Goal: Information Seeking & Learning: Understand process/instructions

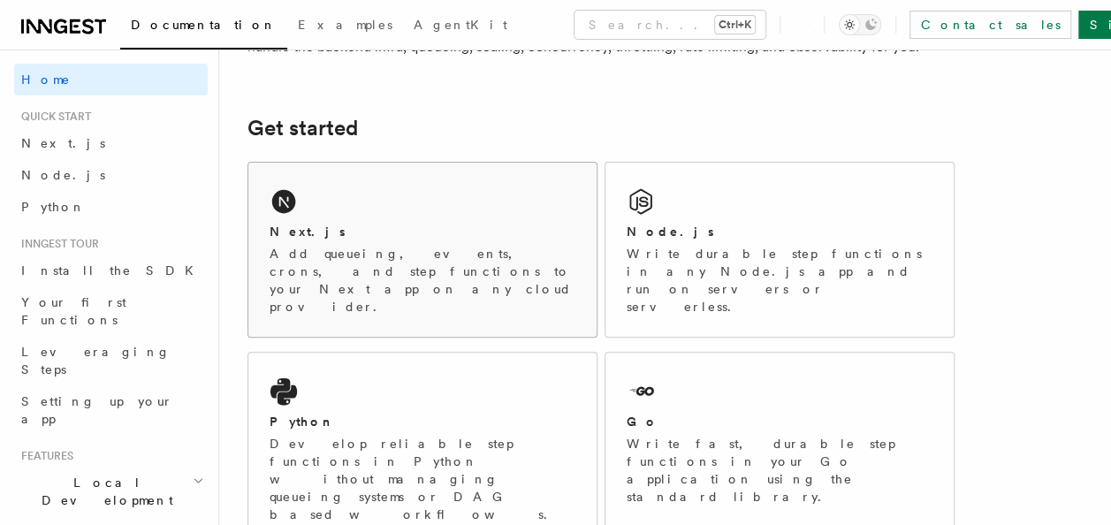
scroll to position [170, 0]
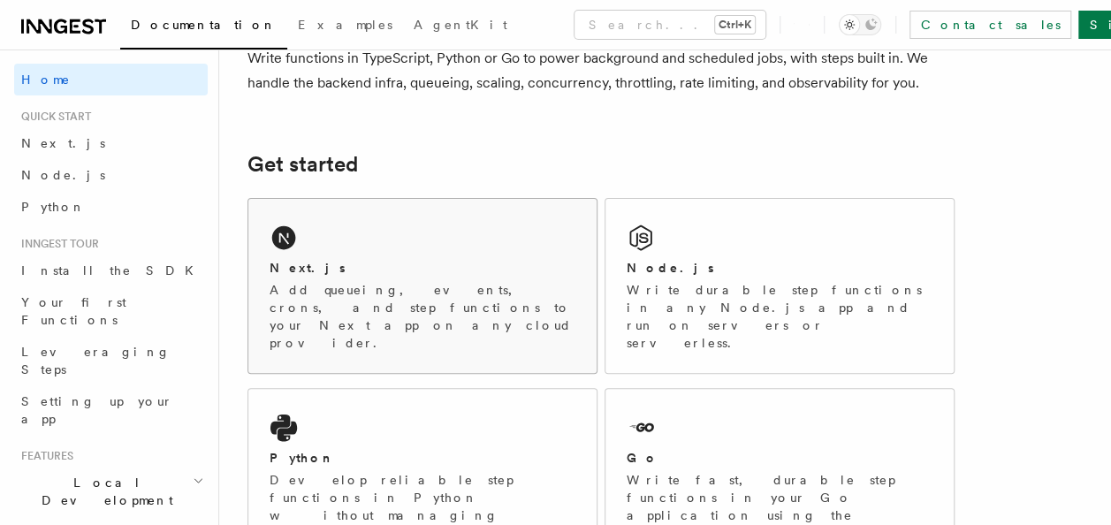
click at [338, 249] on div "Next.js Add queueing, events, crons, and step functions to your Next app on any…" at bounding box center [422, 286] width 348 height 174
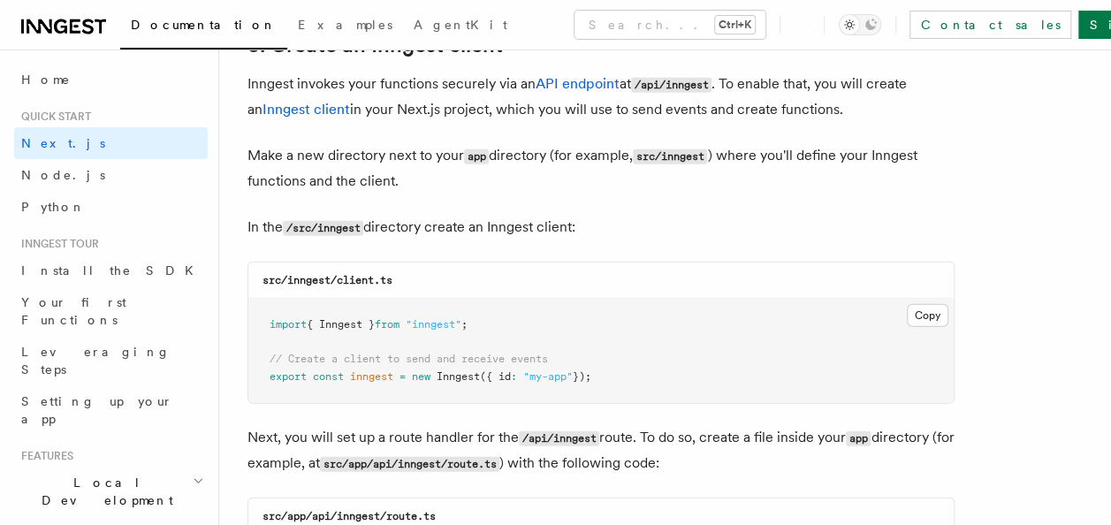
scroll to position [2132, 0]
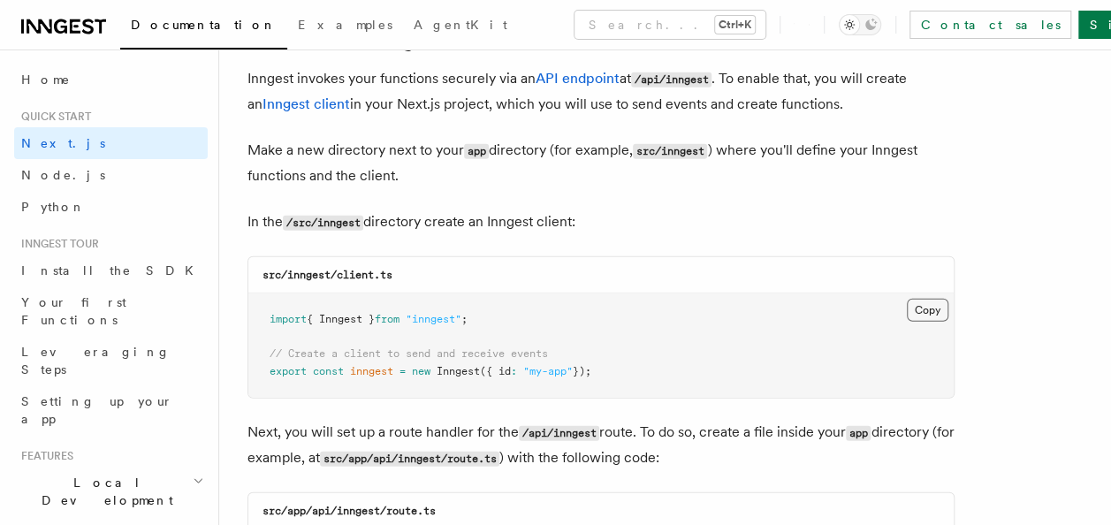
click at [935, 315] on button "Copy Copied" at bounding box center [928, 310] width 42 height 23
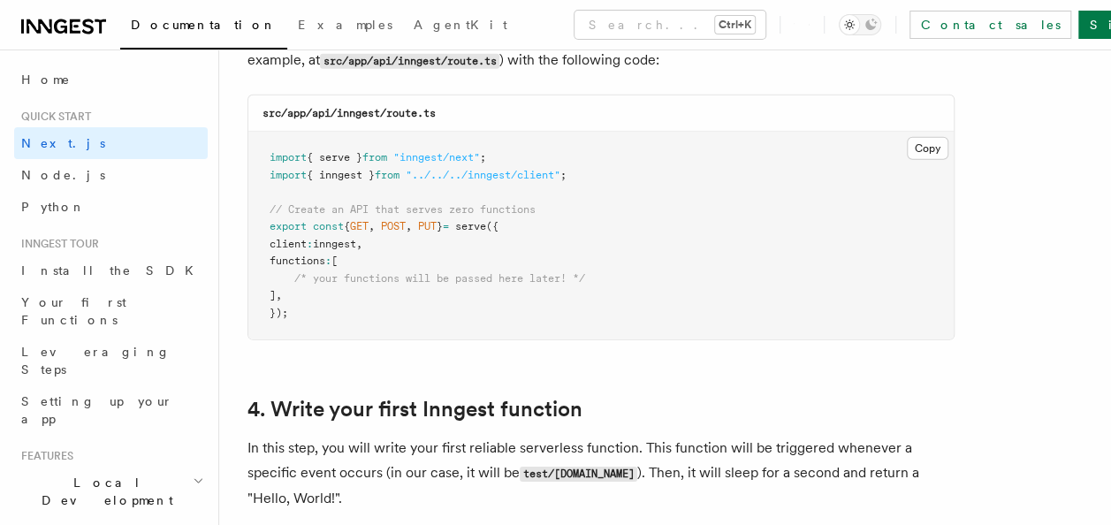
scroll to position [2510, 0]
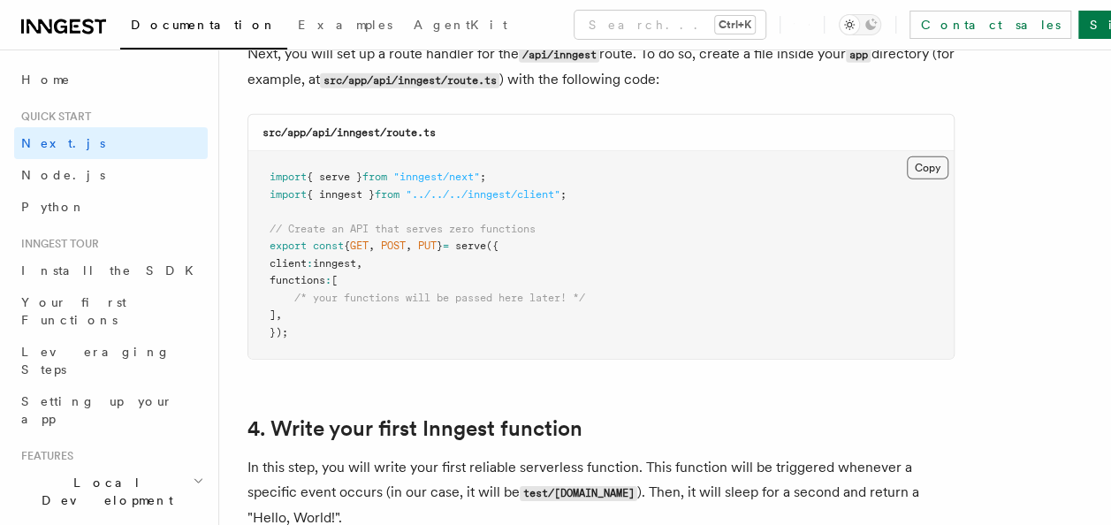
click at [929, 164] on button "Copy Copied" at bounding box center [928, 168] width 42 height 23
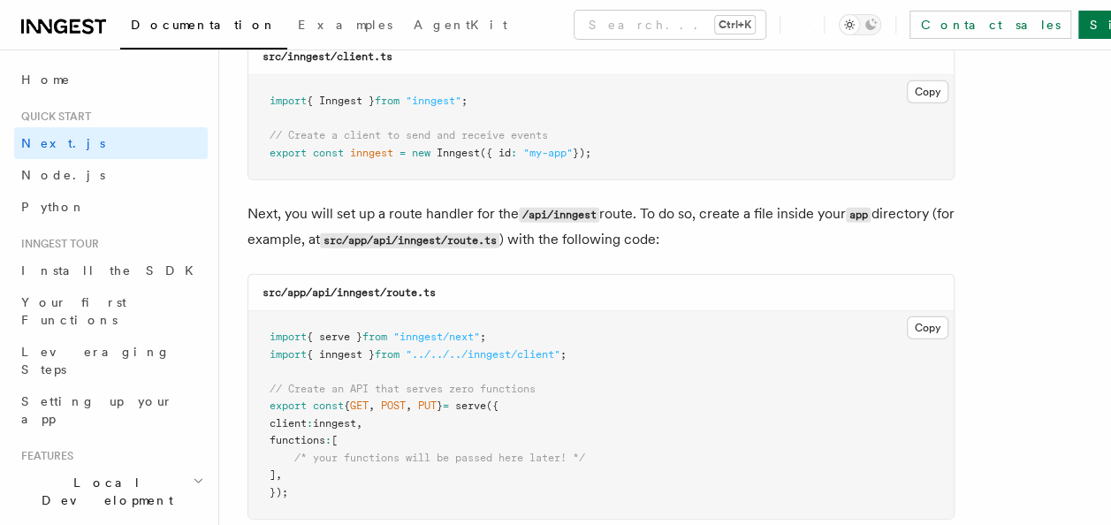
scroll to position [2351, 0]
click at [744, 208] on p "Next, you will set up a route handler for the /api/inngest route. To do so, cre…" at bounding box center [601, 226] width 707 height 51
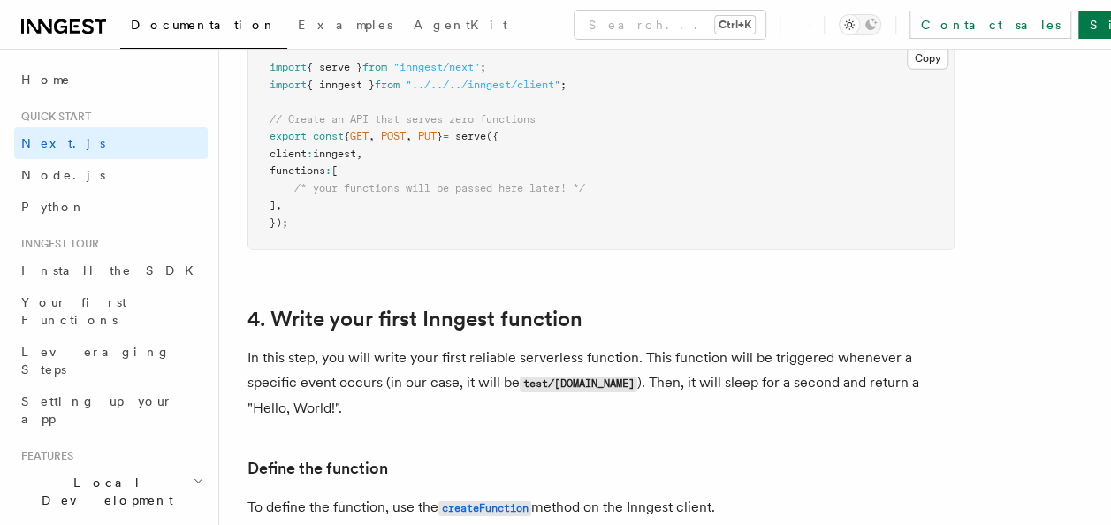
scroll to position [2617, 0]
